Goal: Task Accomplishment & Management: Complete application form

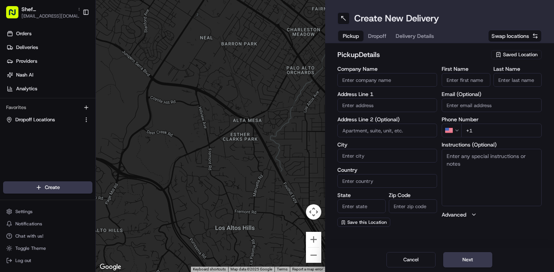
click at [513, 54] on span "Saved Location" at bounding box center [520, 54] width 34 height 7
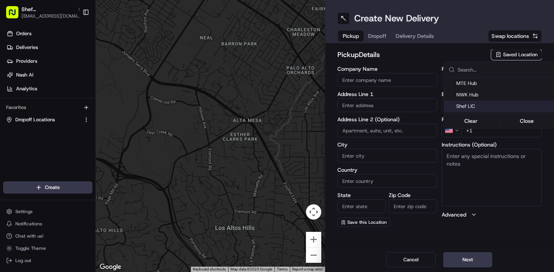
click at [492, 106] on span "Shef LIC" at bounding box center [503, 106] width 94 height 7
type input "Shef LIC"
type input "[STREET_ADDRESS]"
type input "Queens"
type input "US"
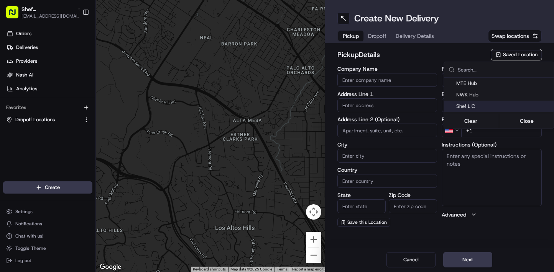
type input "NY"
type input "11101"
type input "Shef"
type input "[PHONE_NUMBER]"
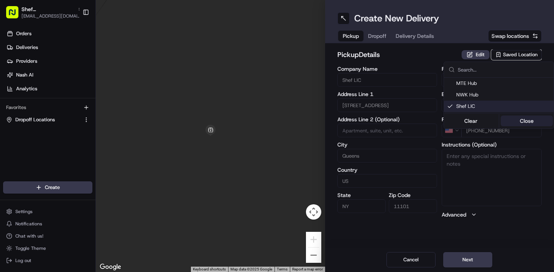
click at [527, 121] on button "Close" at bounding box center [526, 121] width 52 height 11
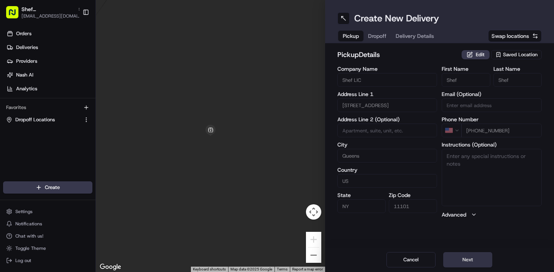
click at [468, 259] on button "Next" at bounding box center [467, 259] width 49 height 15
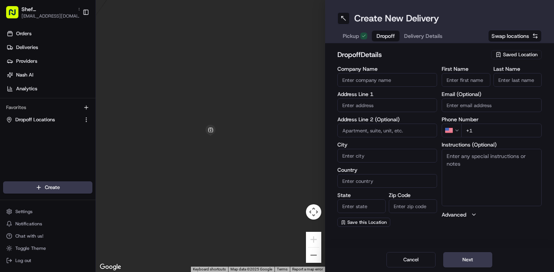
click at [380, 107] on input "text" at bounding box center [387, 105] width 100 height 14
paste input "[STREET_ADDRESS]"
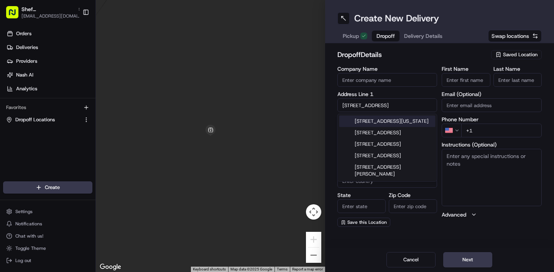
click at [400, 106] on input "[STREET_ADDRESS]" at bounding box center [387, 105] width 100 height 14
click at [398, 123] on div "[STREET_ADDRESS][US_STATE]" at bounding box center [387, 121] width 96 height 11
type input "[STREET_ADDRESS]"
type input "[US_STATE]"
type input "[GEOGRAPHIC_DATA]"
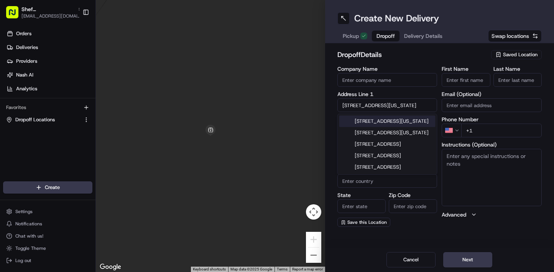
type input "NY"
type input "10009"
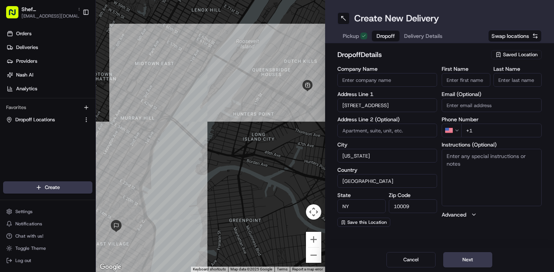
click at [384, 131] on input at bounding box center [387, 131] width 100 height 14
type input "#"
type input "3E"
click at [513, 129] on input "+1" at bounding box center [501, 131] width 80 height 14
paste input "1 508 330 3225"
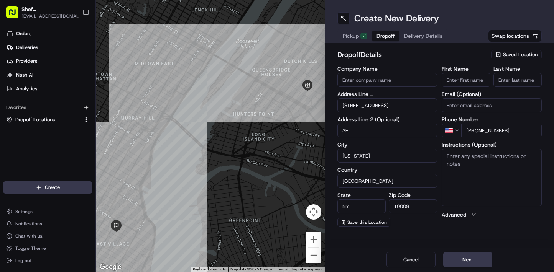
type input "[PHONE_NUMBER]"
click at [404, 228] on div "dropoff Details Saved Location Company Name Address Line [GEOGRAPHIC_DATA][STRE…" at bounding box center [439, 138] width 229 height 190
click at [466, 261] on button "Next" at bounding box center [467, 259] width 49 height 15
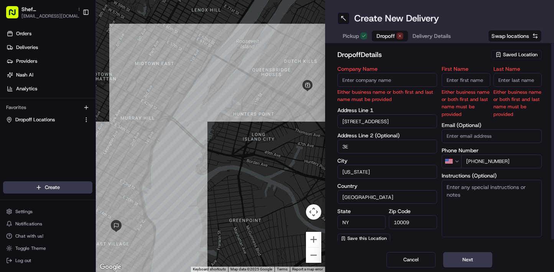
click at [472, 81] on input "First Name" at bounding box center [465, 80] width 48 height 14
type input "[PERSON_NAME]"
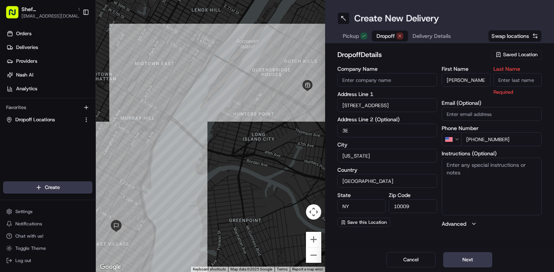
click at [506, 80] on input "Last Name" at bounding box center [517, 80] width 48 height 14
paste input "Perregaux"
type input "Perregaux"
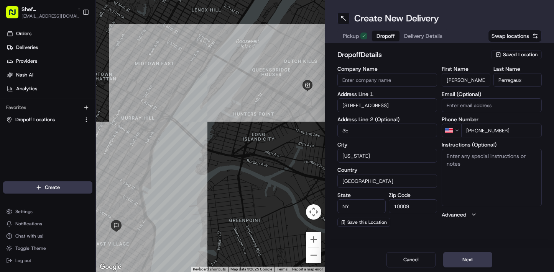
click at [478, 61] on div "dropoff Details Saved Location" at bounding box center [439, 56] width 205 height 14
click at [374, 223] on span "Save this Location" at bounding box center [366, 223] width 39 height 6
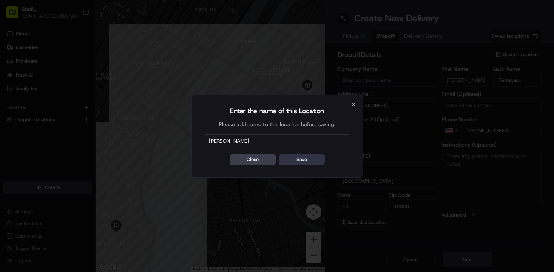
type input "[PERSON_NAME]"
click at [298, 157] on button "Save" at bounding box center [302, 159] width 46 height 11
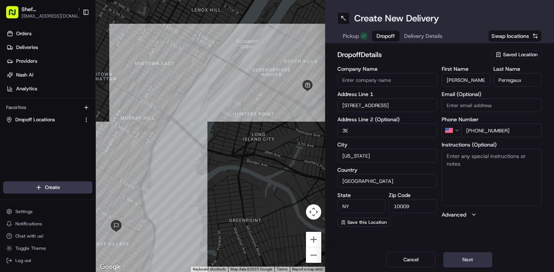
click at [464, 255] on button "Next" at bounding box center [467, 259] width 49 height 15
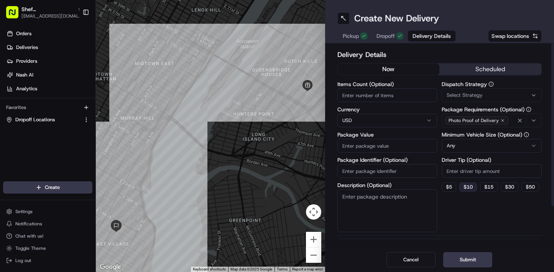
click at [467, 189] on button "$ 10" at bounding box center [468, 187] width 18 height 9
type input "10"
click at [380, 97] on input "Items Count (Optional)" at bounding box center [387, 96] width 100 height 14
type input "4"
click at [403, 207] on textarea "Description (Optional)" at bounding box center [387, 211] width 100 height 43
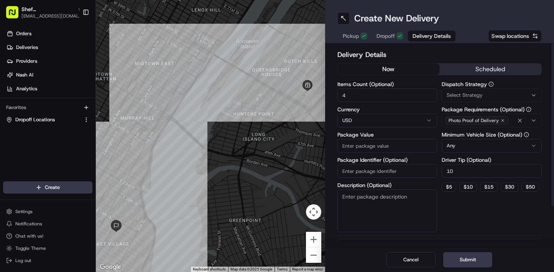
click at [512, 146] on html "Shef NYC [EMAIL_ADDRESS][DOMAIN_NAME] Toggle Sidebar Orders Deliveries Provider…" at bounding box center [277, 136] width 554 height 272
click at [462, 259] on button "Submit" at bounding box center [467, 259] width 49 height 15
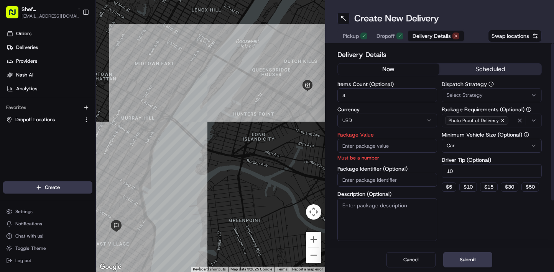
click at [383, 149] on input "Package Value" at bounding box center [387, 146] width 100 height 14
type input "30"
click at [460, 236] on div "Delivery Details now scheduled Items Count (Optional) 4 Currency USD Package Va…" at bounding box center [439, 174] width 205 height 250
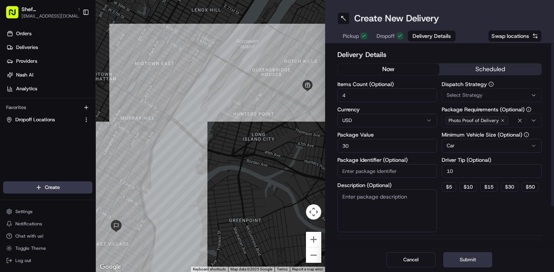
click at [462, 262] on button "Submit" at bounding box center [467, 259] width 49 height 15
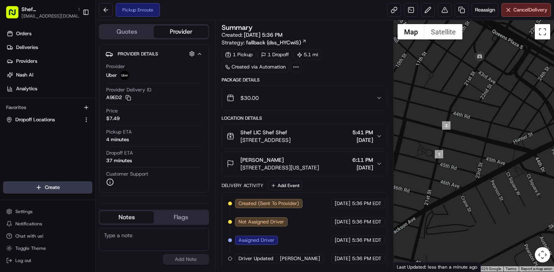
drag, startPoint x: 439, startPoint y: 78, endPoint x: 491, endPoint y: 77, distance: 52.5
click at [491, 77] on div at bounding box center [473, 146] width 160 height 252
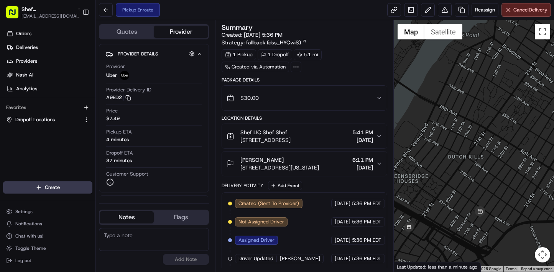
drag, startPoint x: 506, startPoint y: 100, endPoint x: 444, endPoint y: 230, distance: 144.0
click at [444, 230] on div at bounding box center [473, 146] width 160 height 252
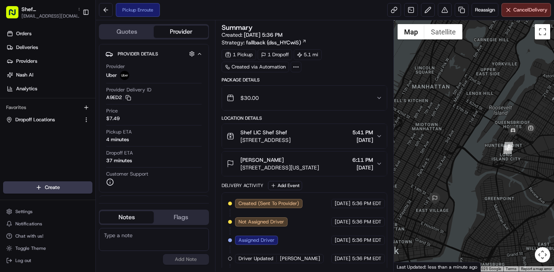
drag, startPoint x: 480, startPoint y: 193, endPoint x: 526, endPoint y: 146, distance: 65.3
click at [526, 146] on div at bounding box center [473, 146] width 160 height 252
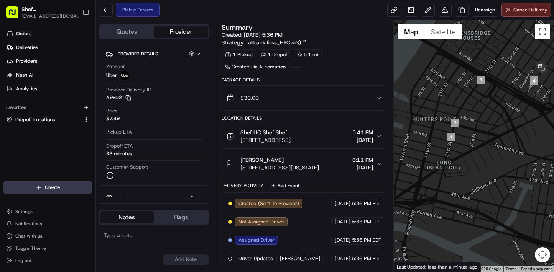
drag, startPoint x: 500, startPoint y: 148, endPoint x: 487, endPoint y: 138, distance: 17.2
click at [487, 138] on div at bounding box center [473, 146] width 160 height 252
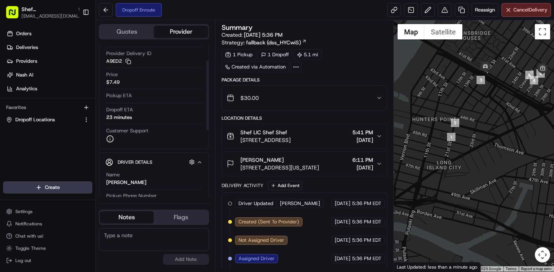
scroll to position [37, 0]
